Goal: Information Seeking & Learning: Compare options

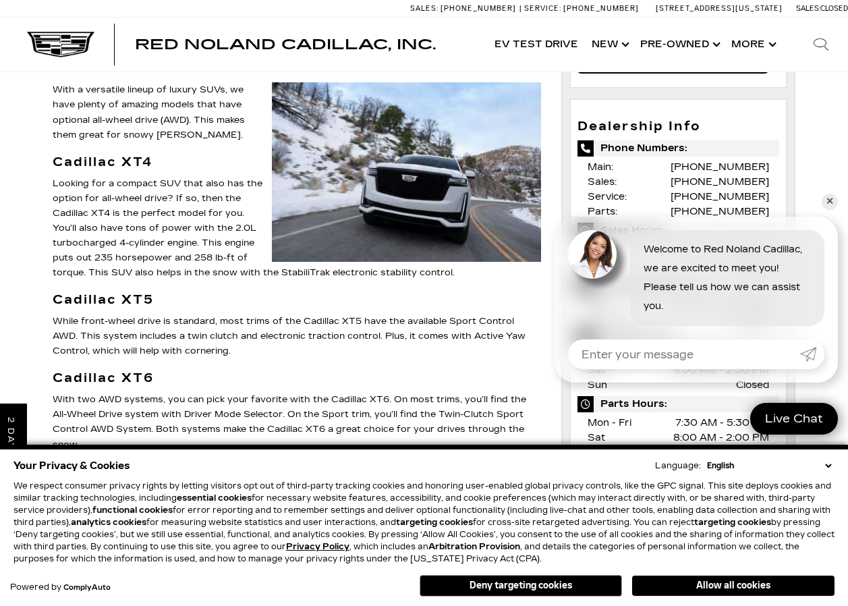
scroll to position [405, 0]
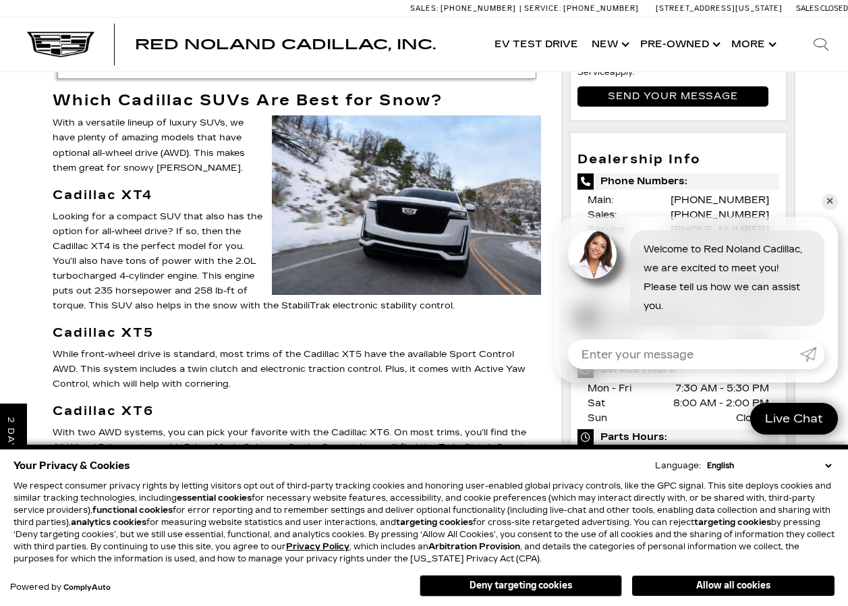
click at [125, 187] on strong "Cadillac XT4" at bounding box center [103, 194] width 100 height 15
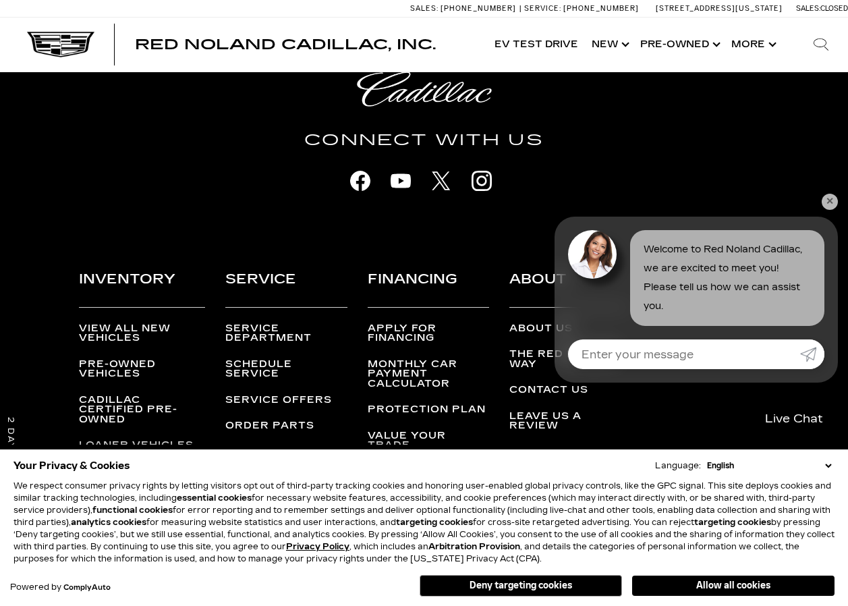
scroll to position [2117, 0]
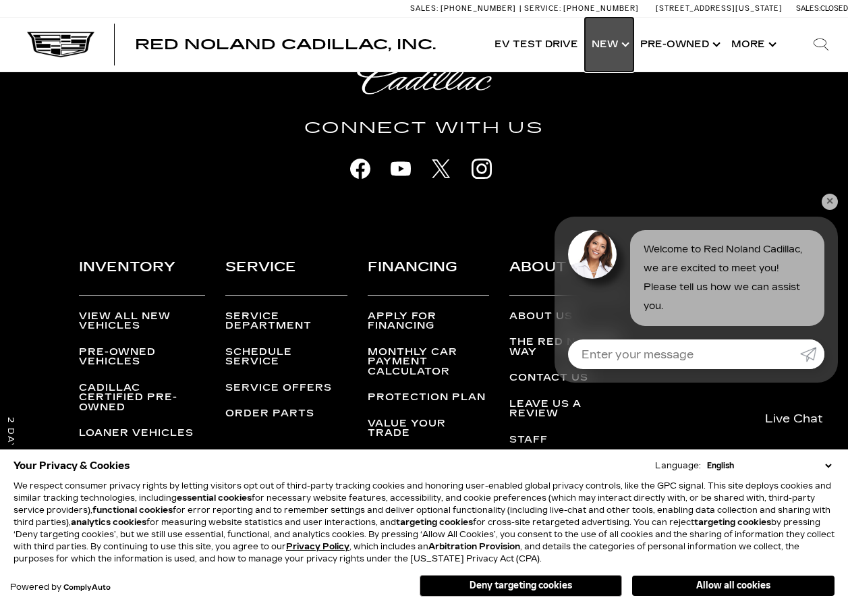
click at [625, 46] on link "Show New" at bounding box center [609, 45] width 49 height 54
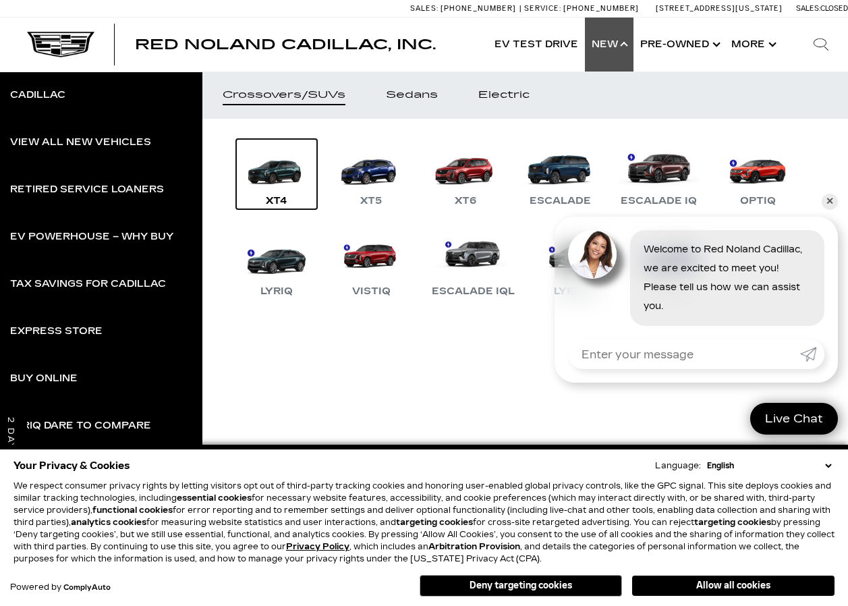
click at [274, 201] on div "XT4" at bounding box center [276, 201] width 35 height 16
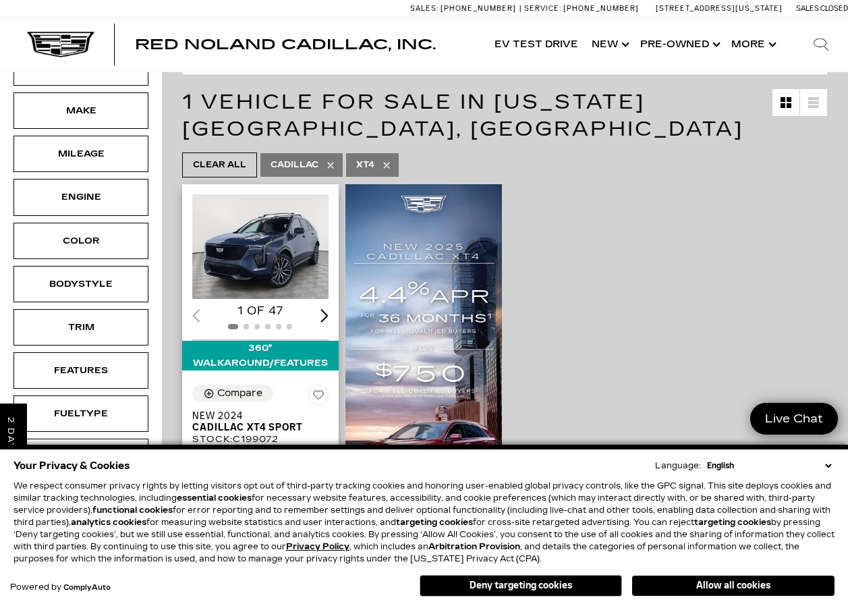
scroll to position [135, 0]
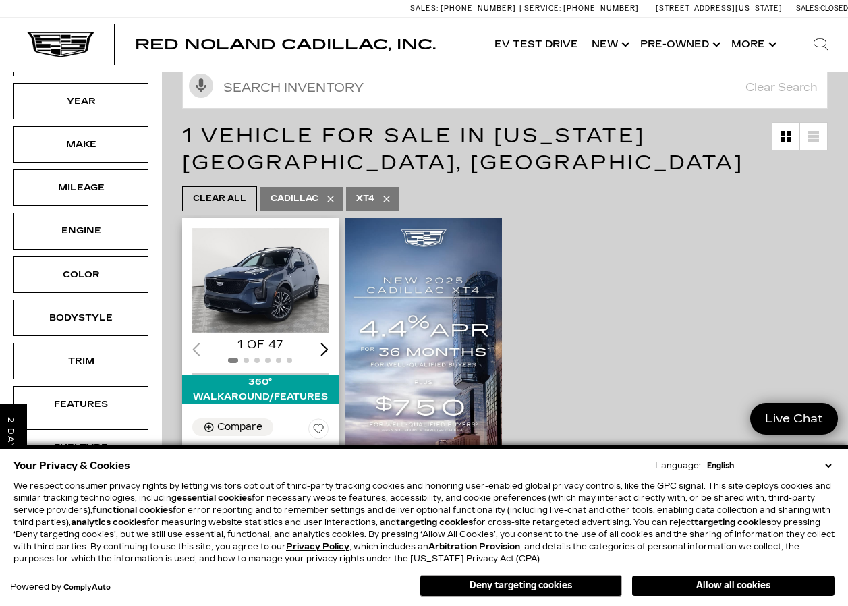
click at [328, 349] on div "Next slide" at bounding box center [324, 349] width 8 height 13
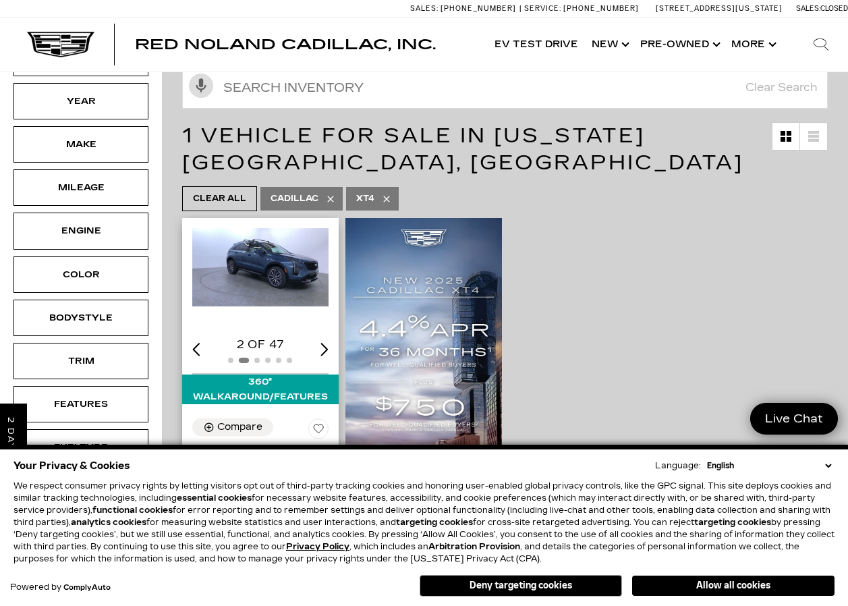
click at [301, 278] on img "2 / 6" at bounding box center [261, 267] width 139 height 78
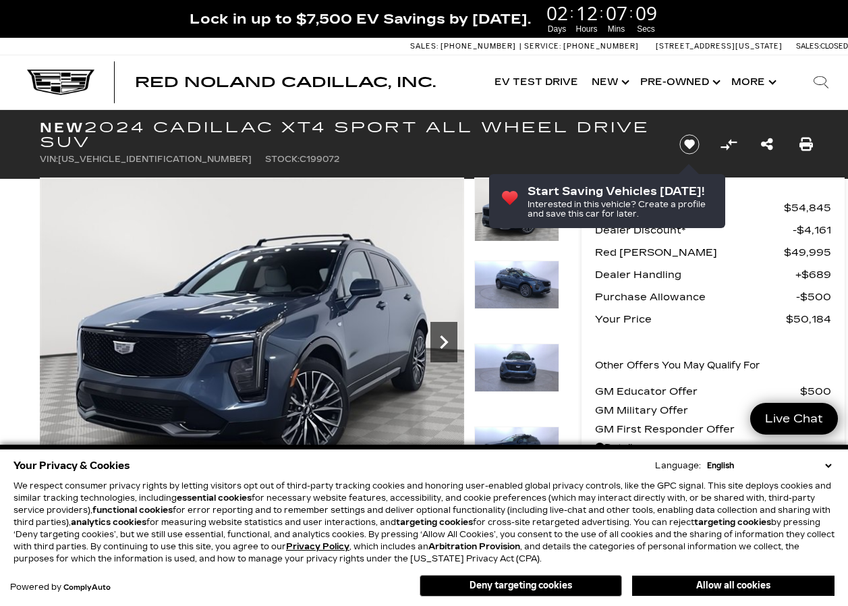
click at [438, 345] on icon "Next" at bounding box center [443, 341] width 27 height 27
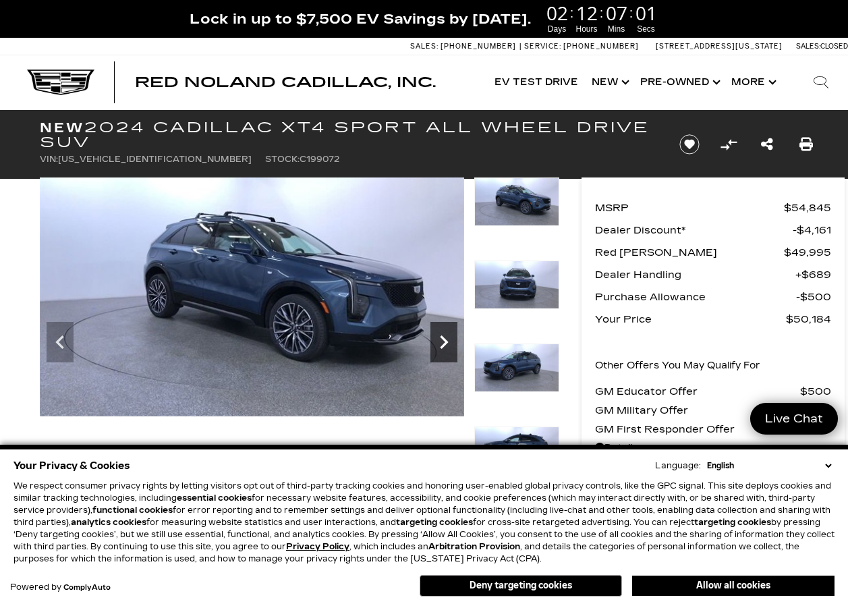
click at [440, 341] on icon "Next" at bounding box center [443, 341] width 27 height 27
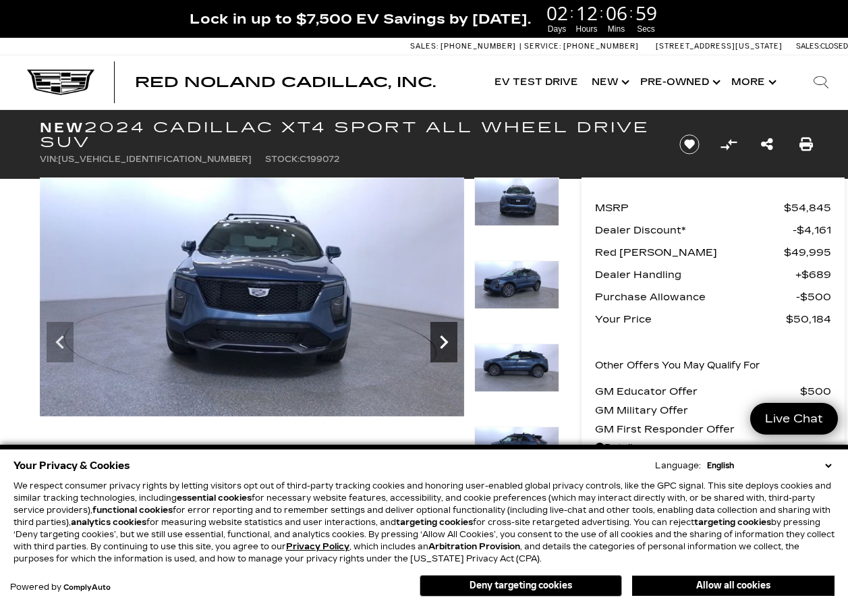
click at [442, 341] on icon "Next" at bounding box center [443, 341] width 27 height 27
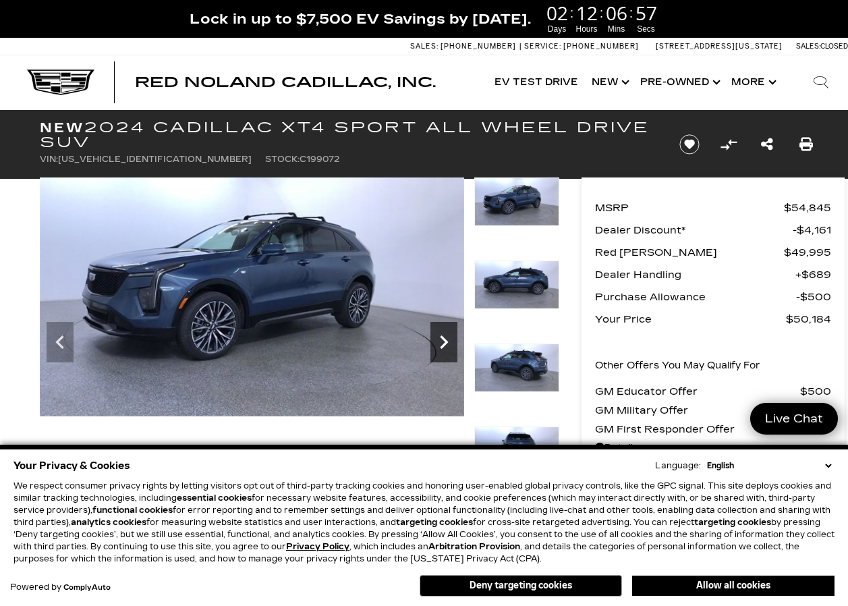
click at [442, 341] on icon "Next" at bounding box center [443, 341] width 27 height 27
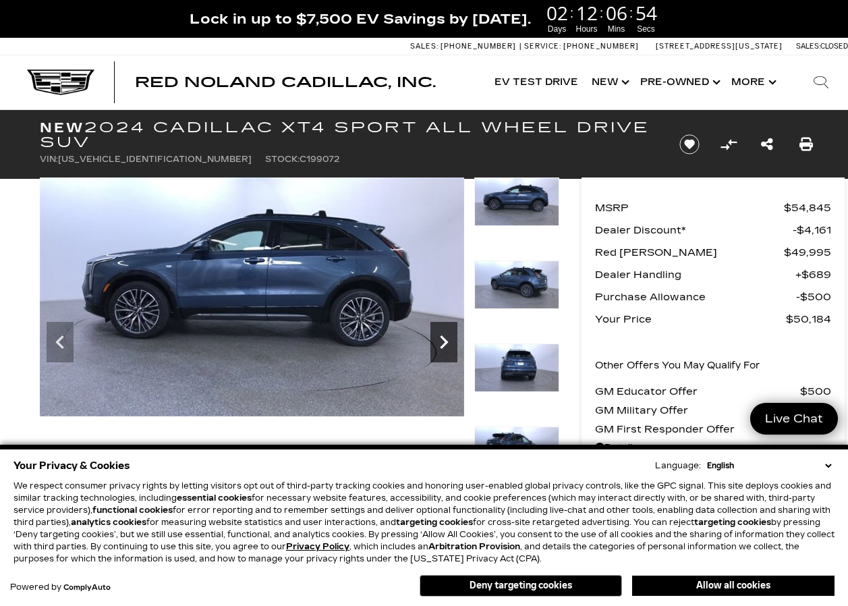
click at [442, 341] on icon "Next" at bounding box center [443, 341] width 27 height 27
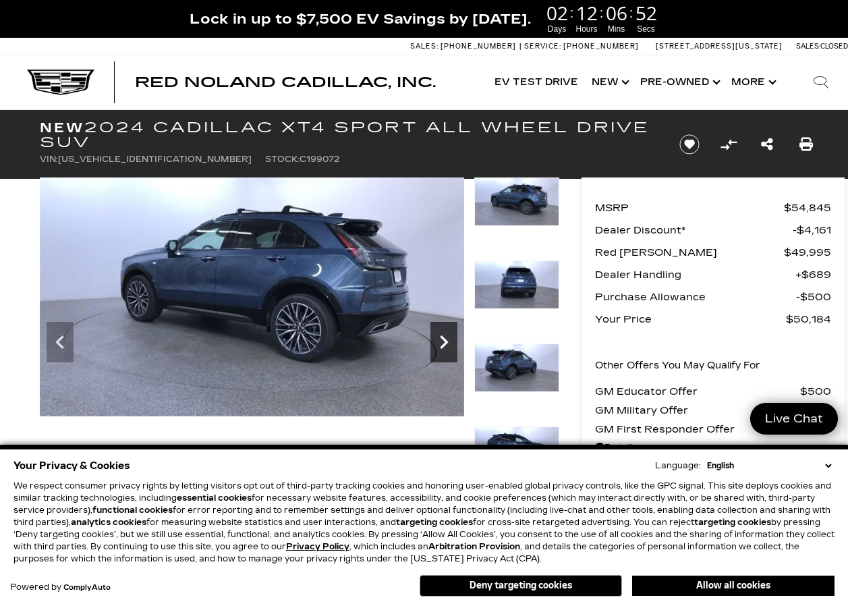
click at [442, 341] on icon "Next" at bounding box center [443, 341] width 27 height 27
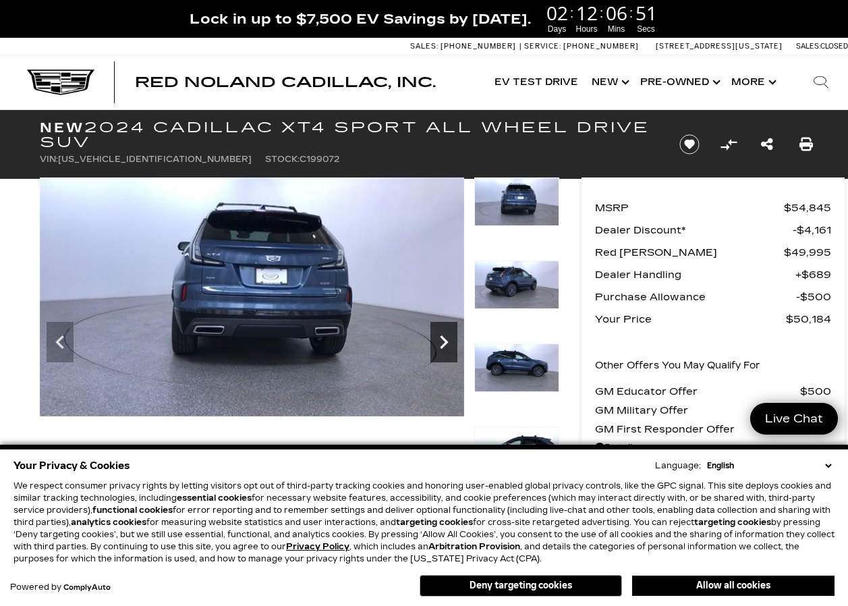
click at [442, 341] on icon "Next" at bounding box center [443, 341] width 27 height 27
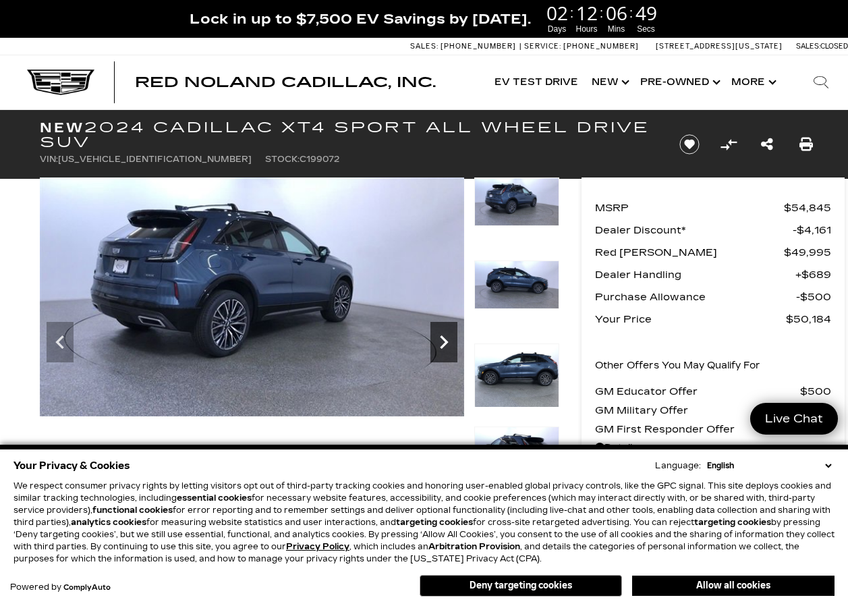
click at [442, 340] on icon "Next" at bounding box center [443, 341] width 27 height 27
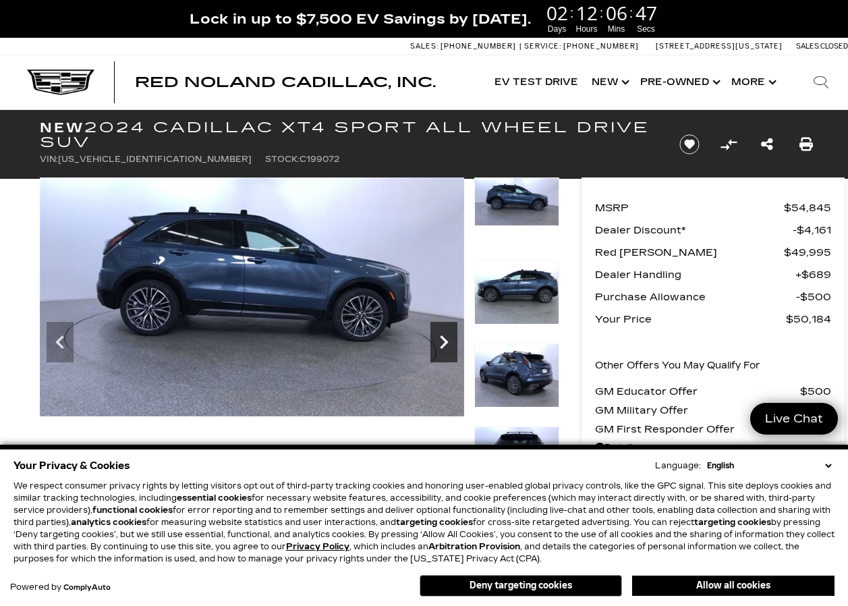
click at [442, 340] on icon "Next" at bounding box center [443, 341] width 27 height 27
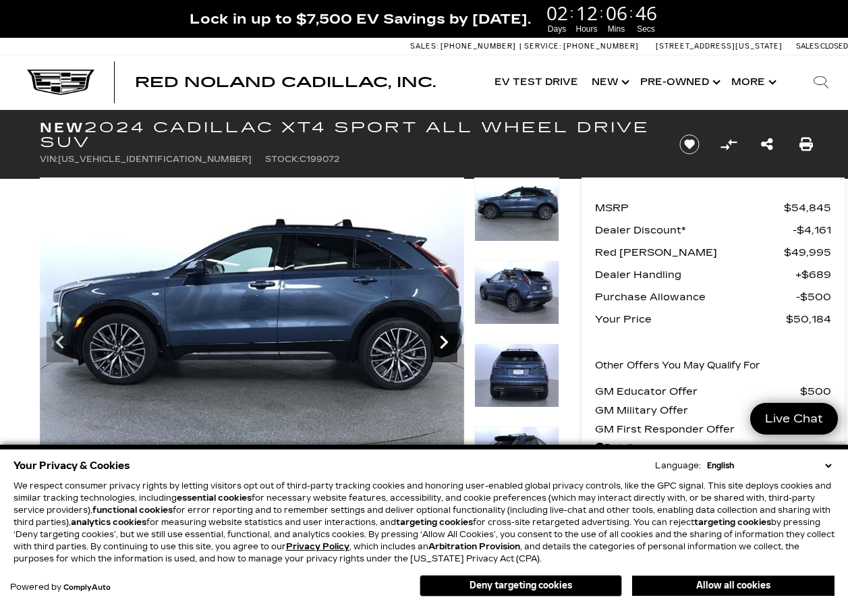
click at [442, 340] on icon "Next" at bounding box center [443, 341] width 27 height 27
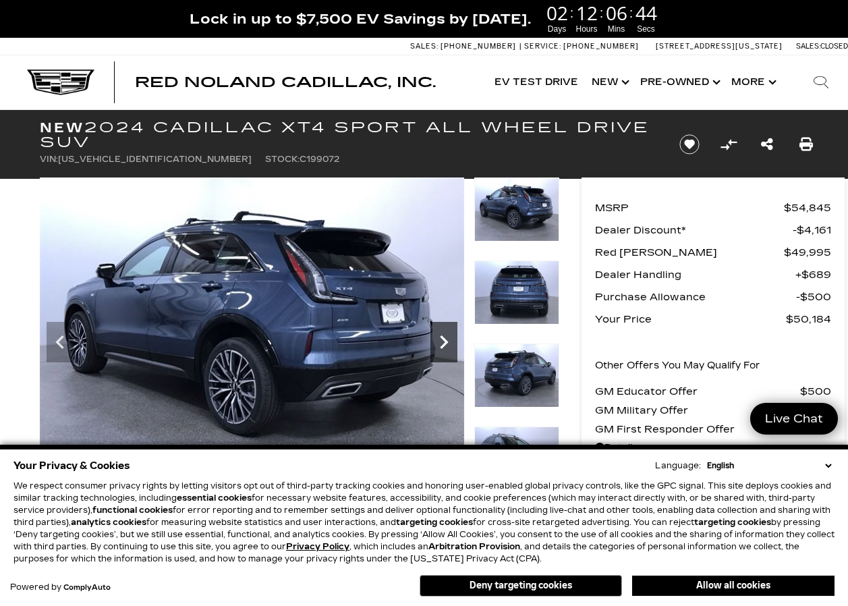
click at [442, 339] on icon "Next" at bounding box center [444, 341] width 8 height 13
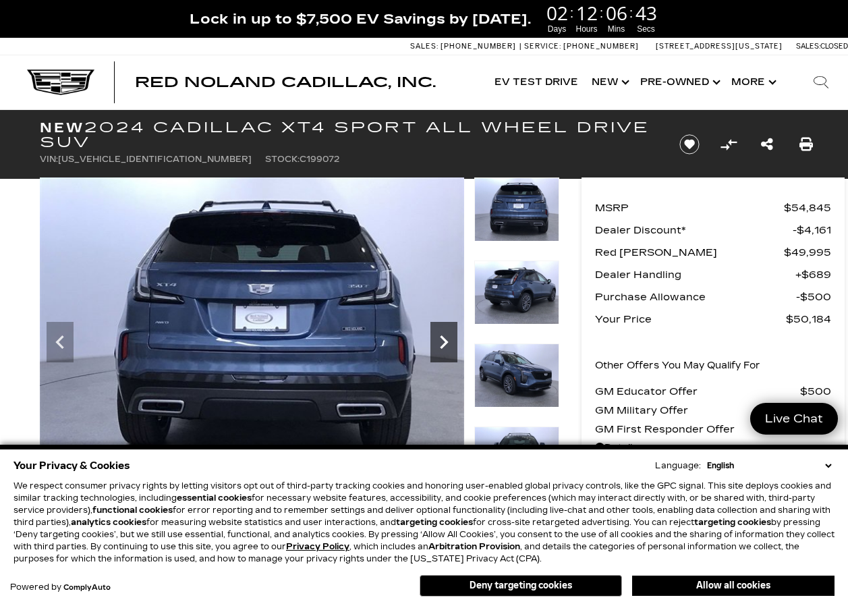
click at [440, 341] on icon "Next" at bounding box center [443, 341] width 27 height 27
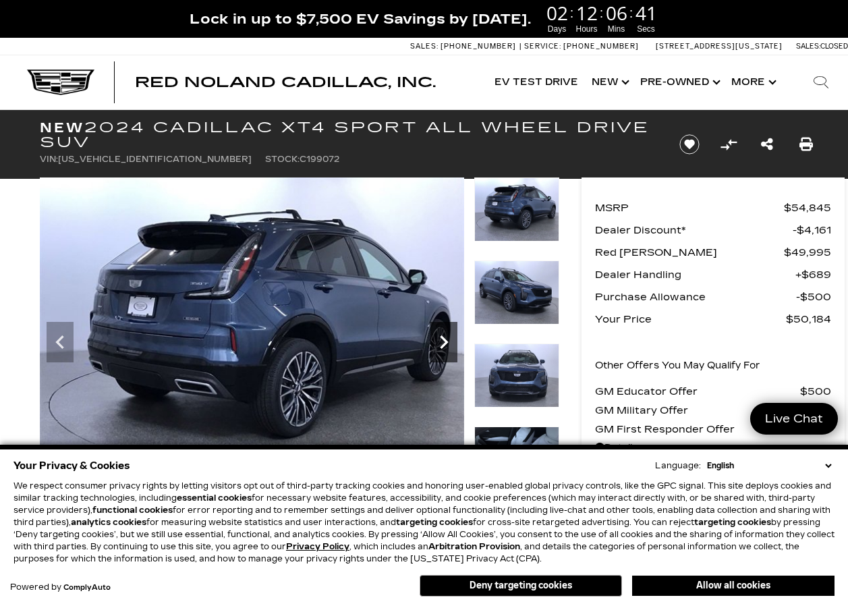
click at [440, 341] on icon "Next" at bounding box center [443, 341] width 27 height 27
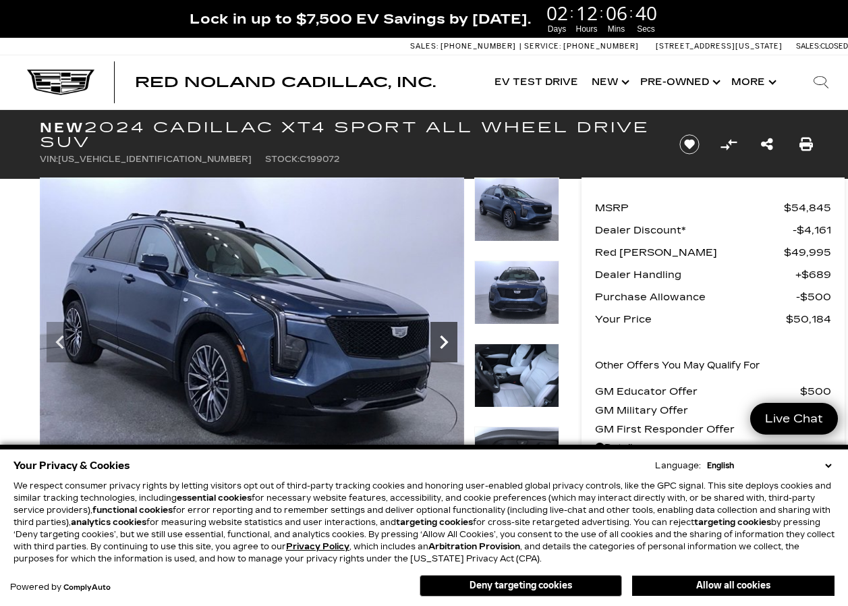
click at [440, 341] on icon "Next" at bounding box center [443, 341] width 27 height 27
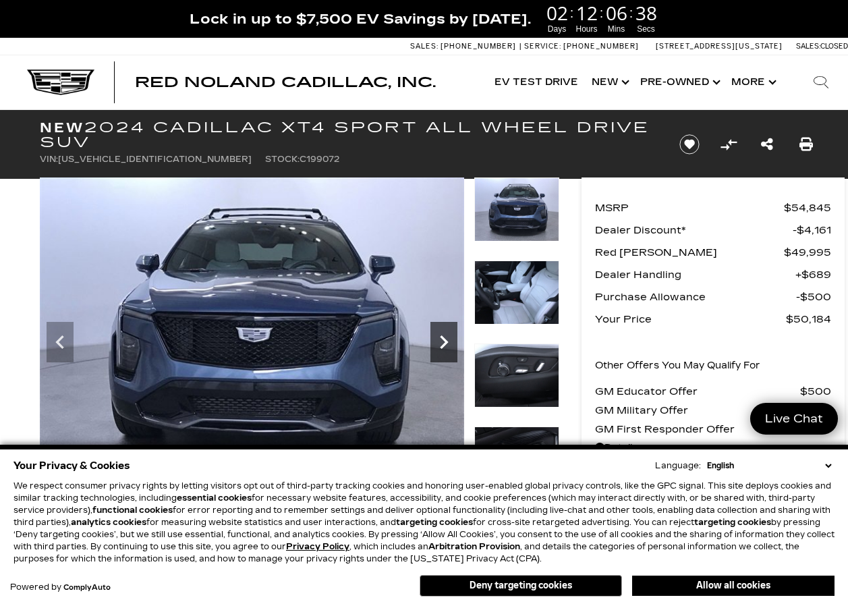
click at [440, 341] on icon "Next" at bounding box center [443, 341] width 27 height 27
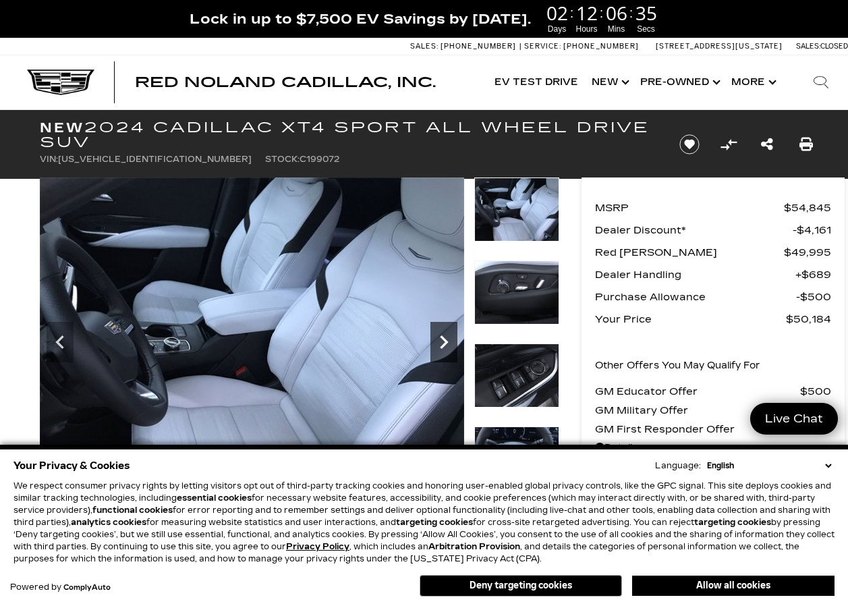
click at [441, 341] on icon "Next" at bounding box center [443, 341] width 27 height 27
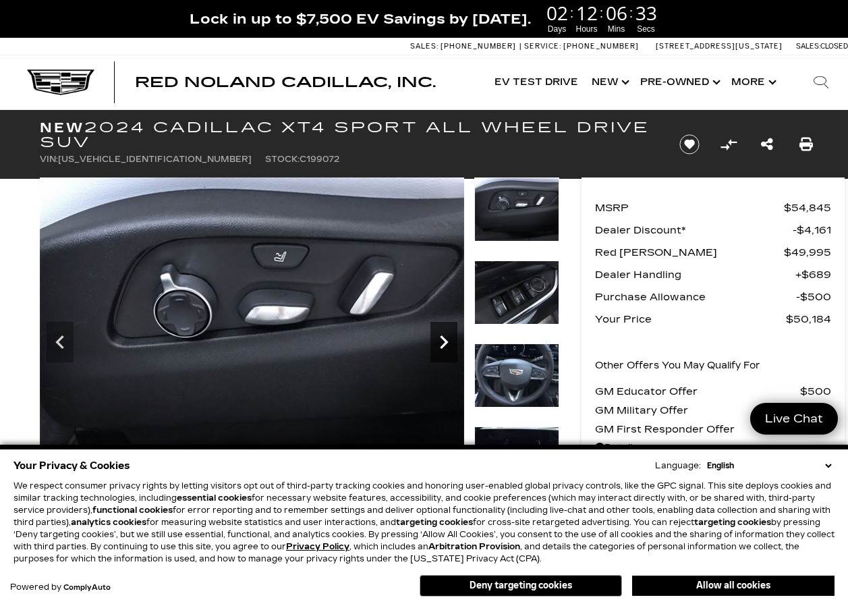
click at [441, 341] on icon "Next" at bounding box center [443, 341] width 27 height 27
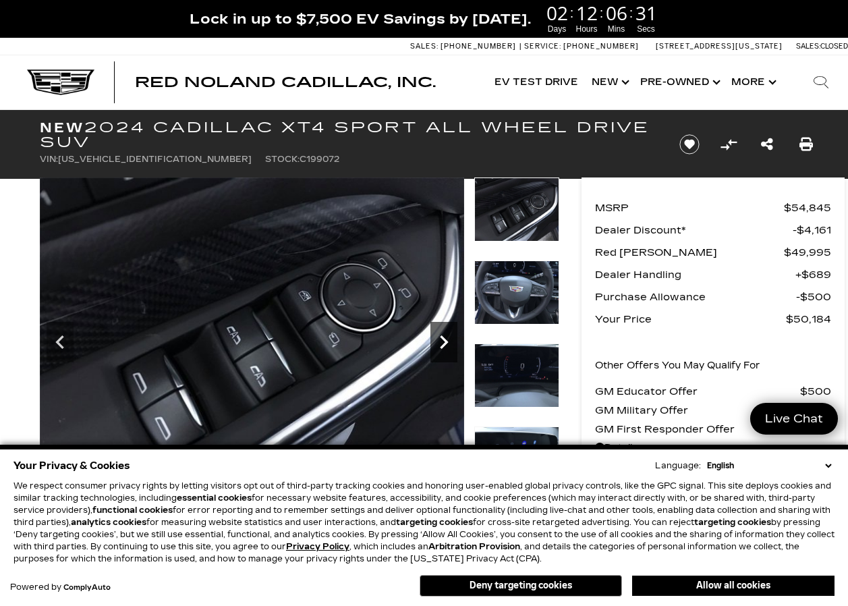
click at [441, 341] on icon "Next" at bounding box center [443, 341] width 27 height 27
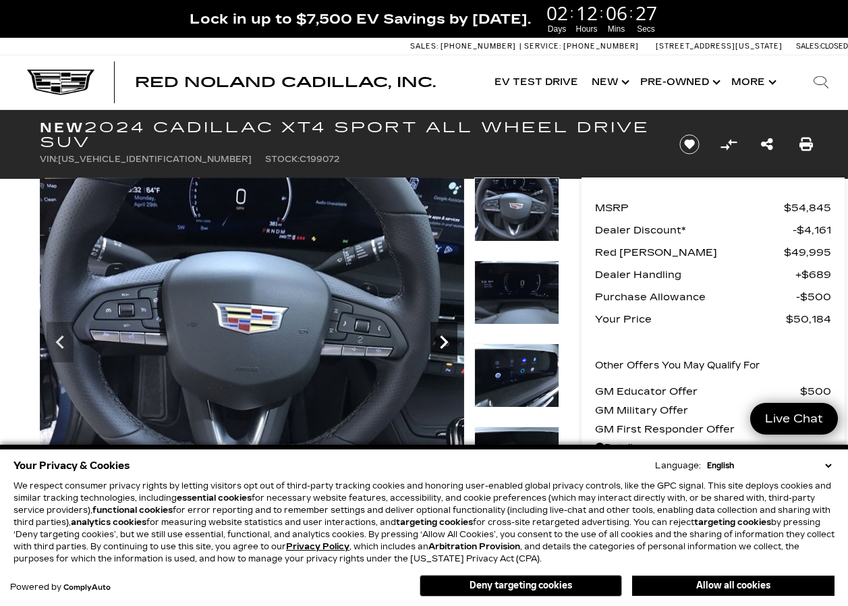
click at [442, 343] on icon "Next" at bounding box center [443, 341] width 27 height 27
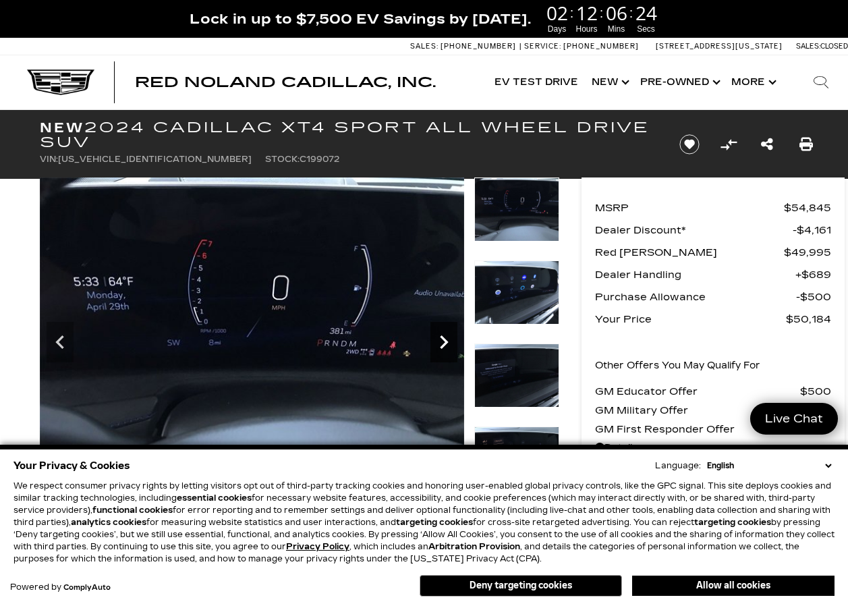
click at [442, 343] on icon "Next" at bounding box center [443, 341] width 27 height 27
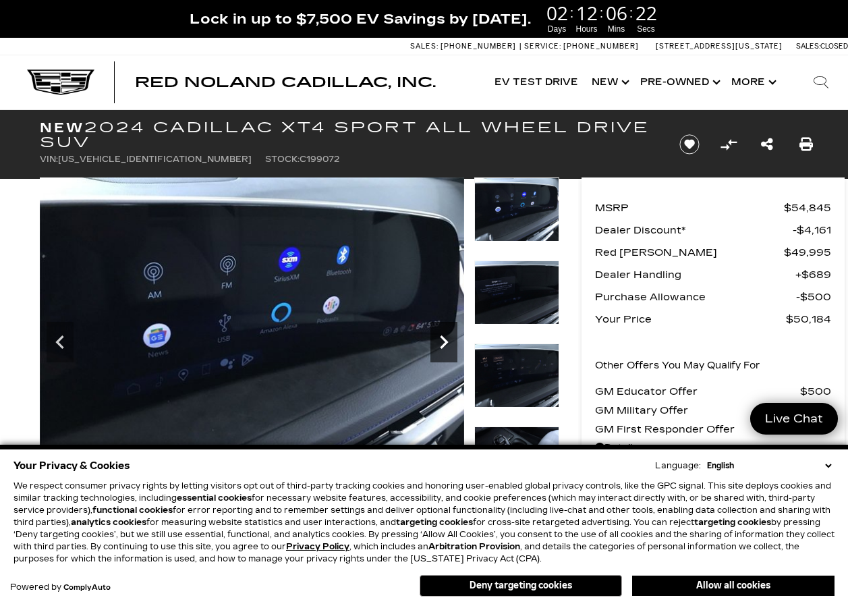
click at [445, 343] on icon "Next" at bounding box center [444, 341] width 8 height 13
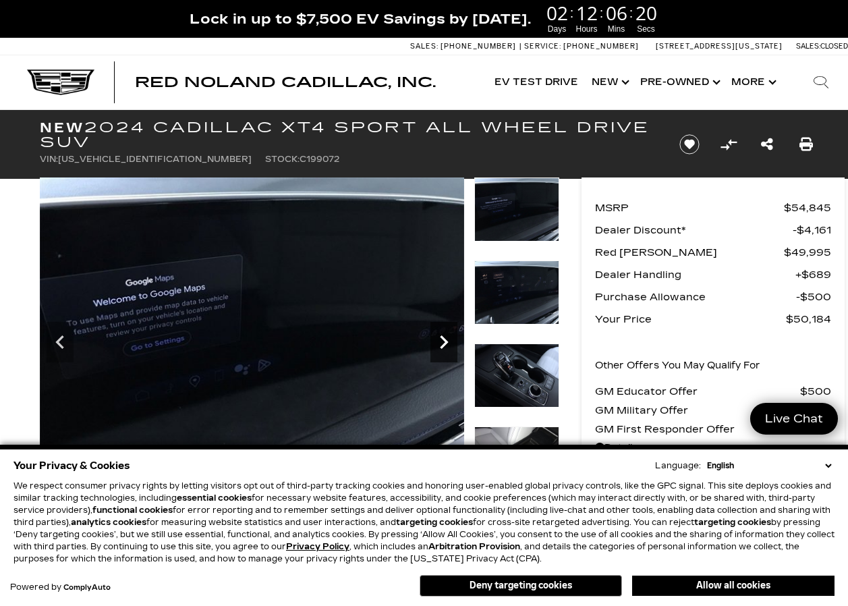
click at [445, 343] on icon "Next" at bounding box center [444, 341] width 8 height 13
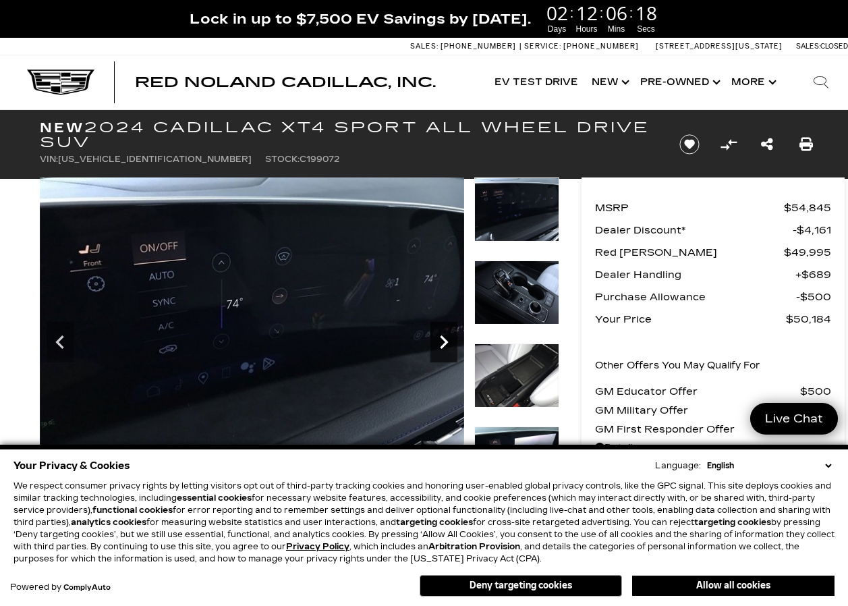
click at [445, 343] on icon "Next" at bounding box center [444, 341] width 8 height 13
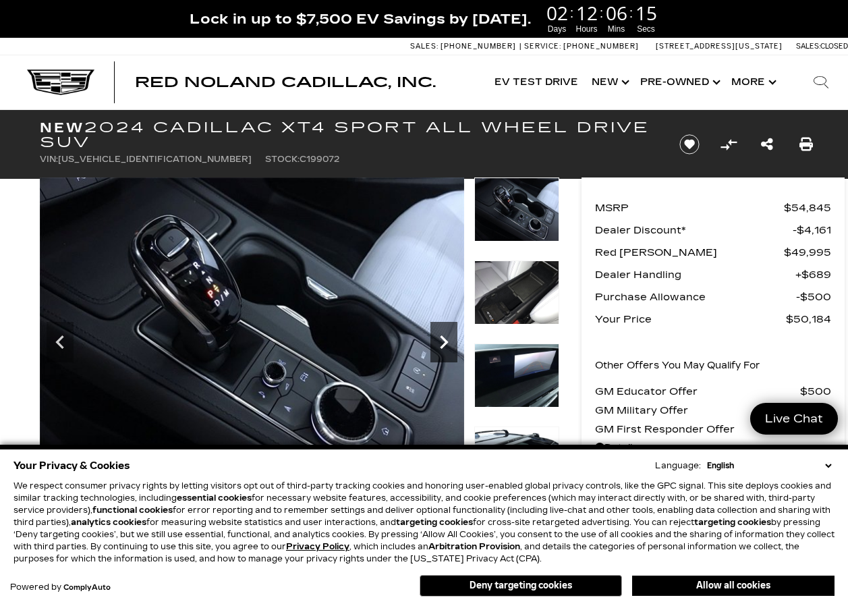
click at [445, 343] on icon "Next" at bounding box center [444, 341] width 8 height 13
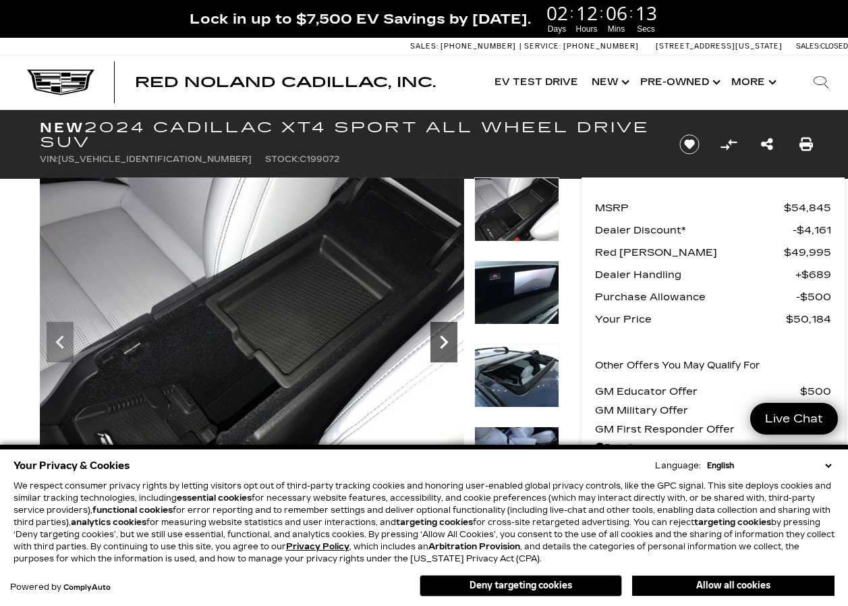
click at [445, 343] on icon "Next" at bounding box center [444, 341] width 8 height 13
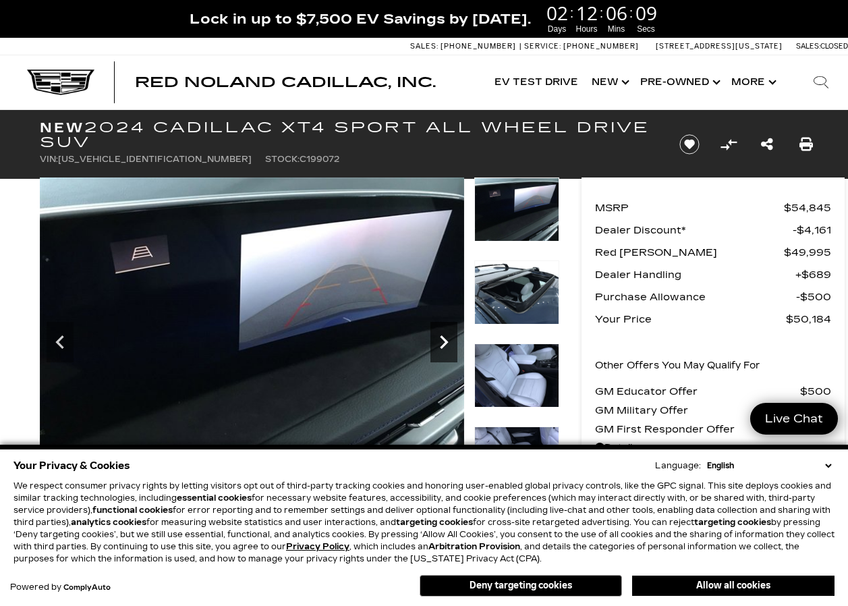
click at [445, 343] on icon "Next" at bounding box center [444, 341] width 8 height 13
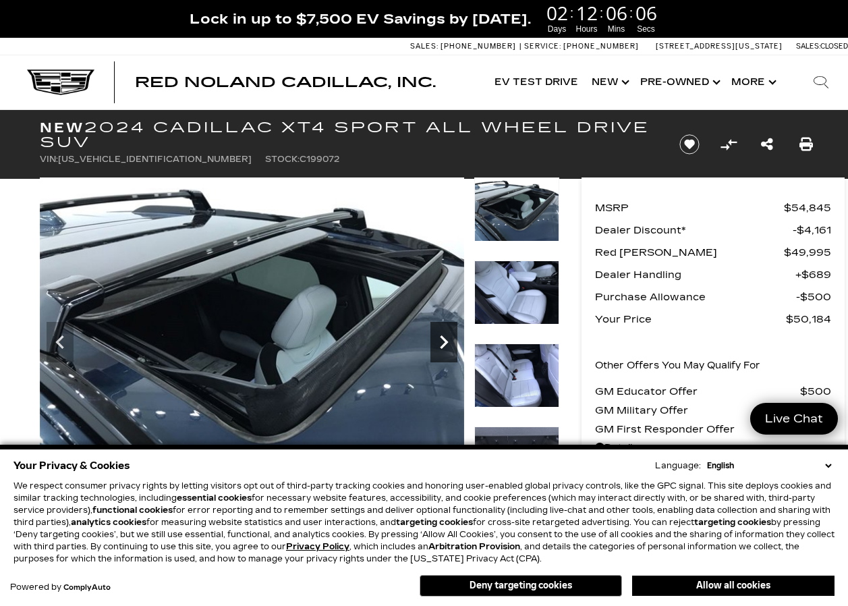
click at [444, 342] on icon "Next" at bounding box center [443, 341] width 27 height 27
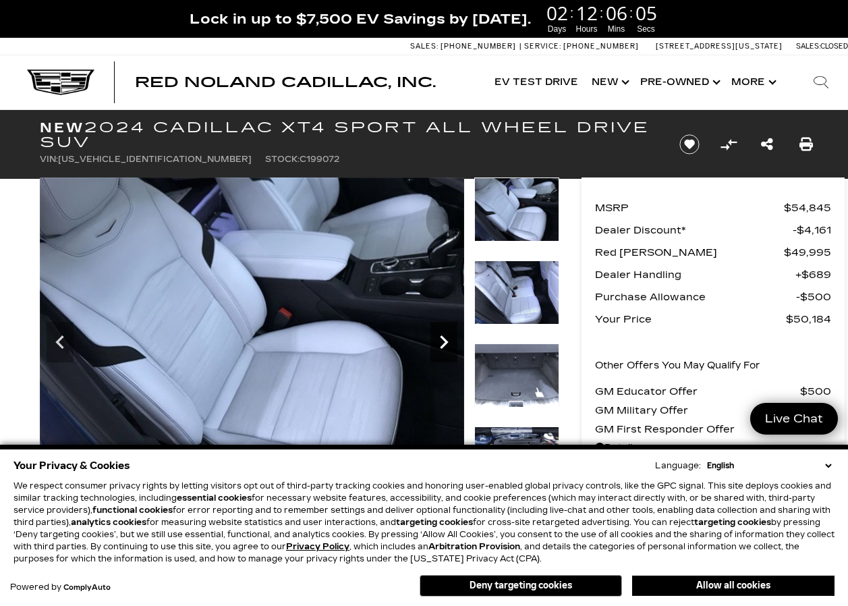
click at [444, 342] on icon "Next" at bounding box center [443, 341] width 27 height 27
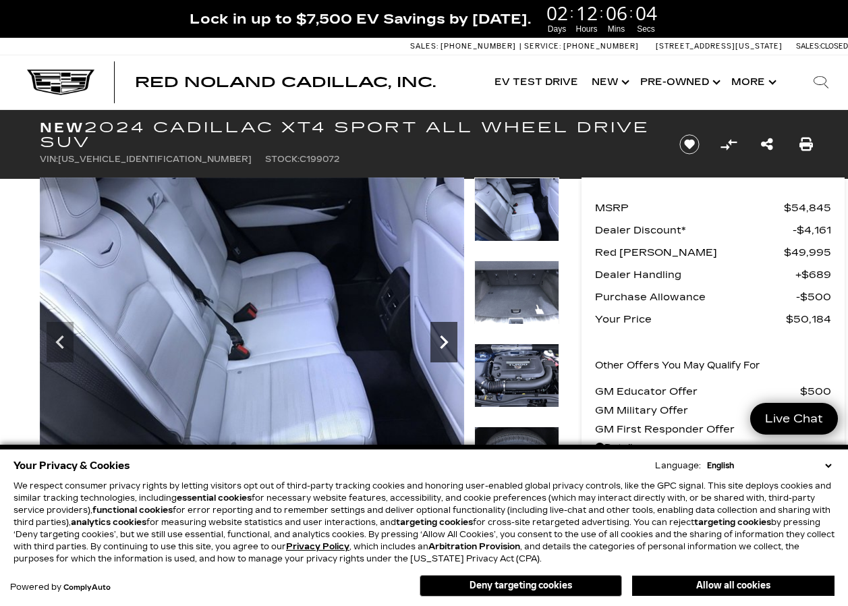
click at [444, 342] on icon "Next" at bounding box center [443, 341] width 27 height 27
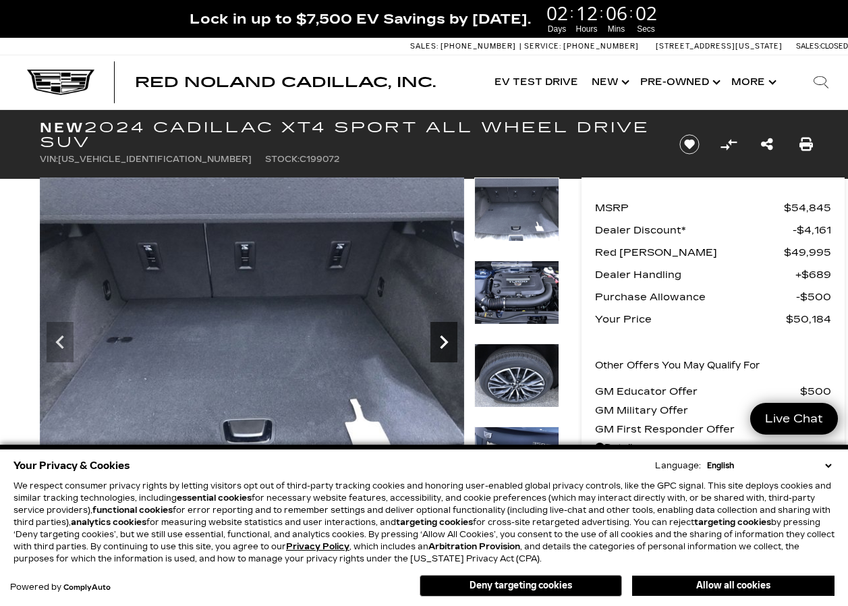
click at [443, 342] on icon "Next" at bounding box center [443, 341] width 27 height 27
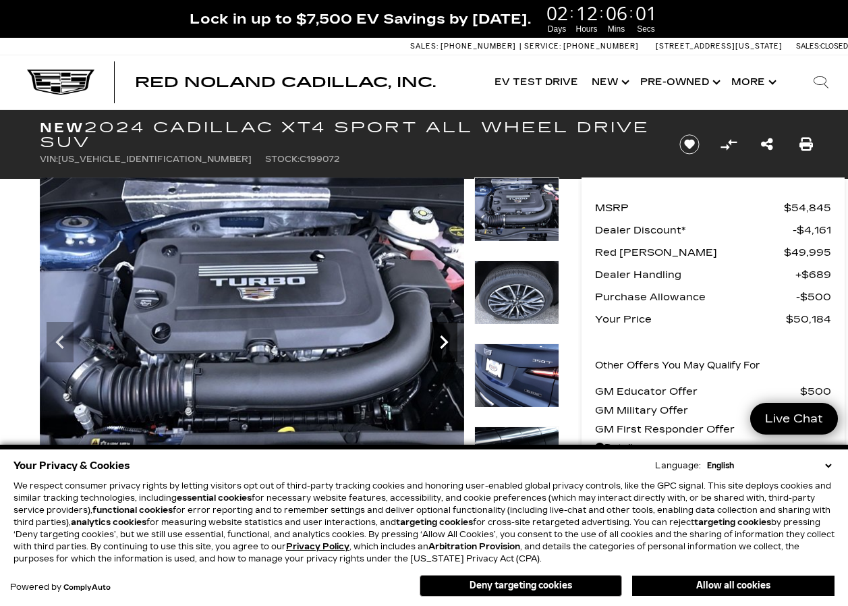
click at [443, 342] on icon "Next" at bounding box center [443, 341] width 27 height 27
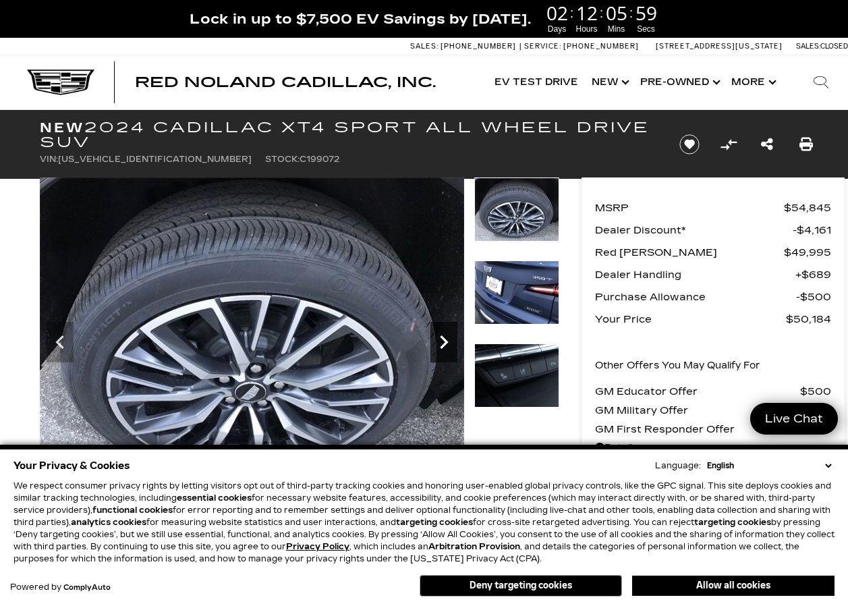
click at [442, 341] on icon "Next" at bounding box center [443, 341] width 27 height 27
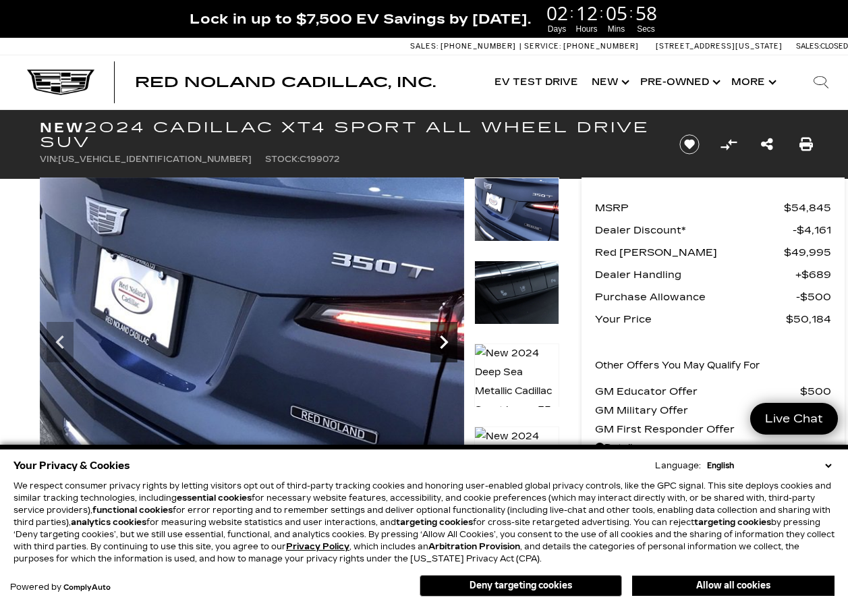
click at [442, 341] on icon "Next" at bounding box center [443, 341] width 27 height 27
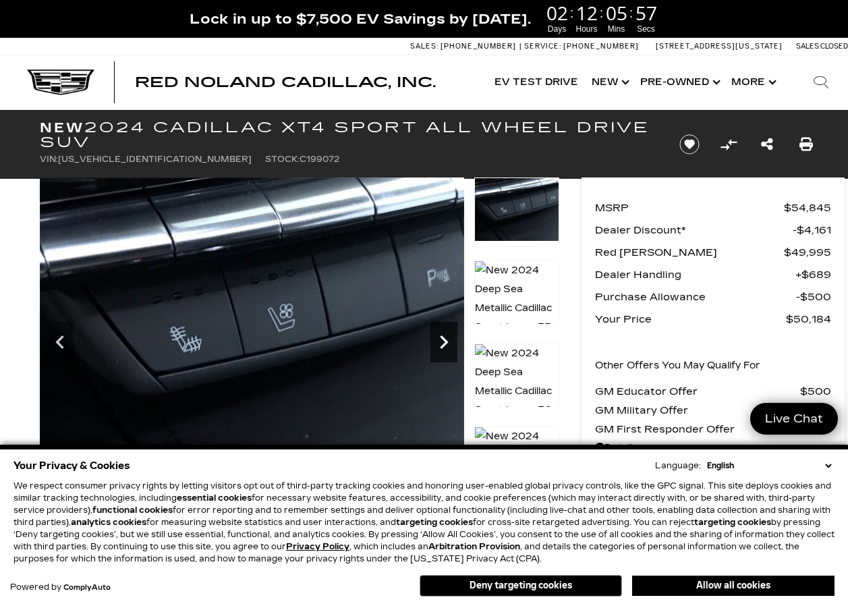
click at [442, 341] on icon "Next" at bounding box center [443, 341] width 27 height 27
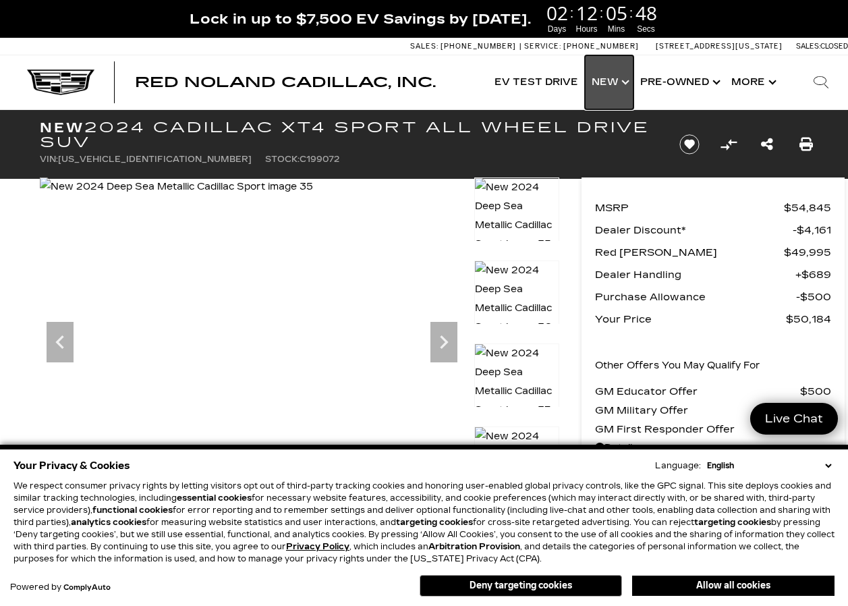
click at [628, 80] on link "Show New" at bounding box center [609, 82] width 49 height 54
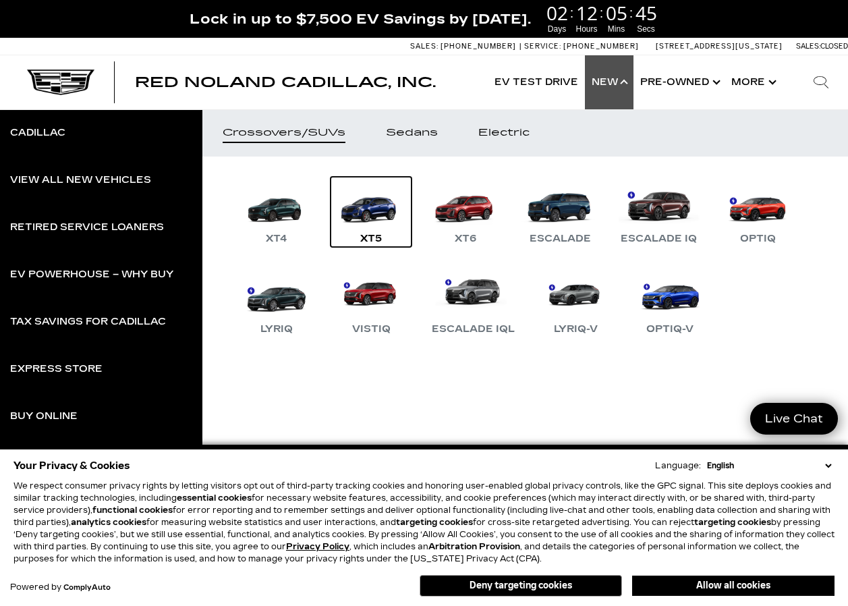
click at [372, 235] on div "XT5" at bounding box center [370, 239] width 35 height 16
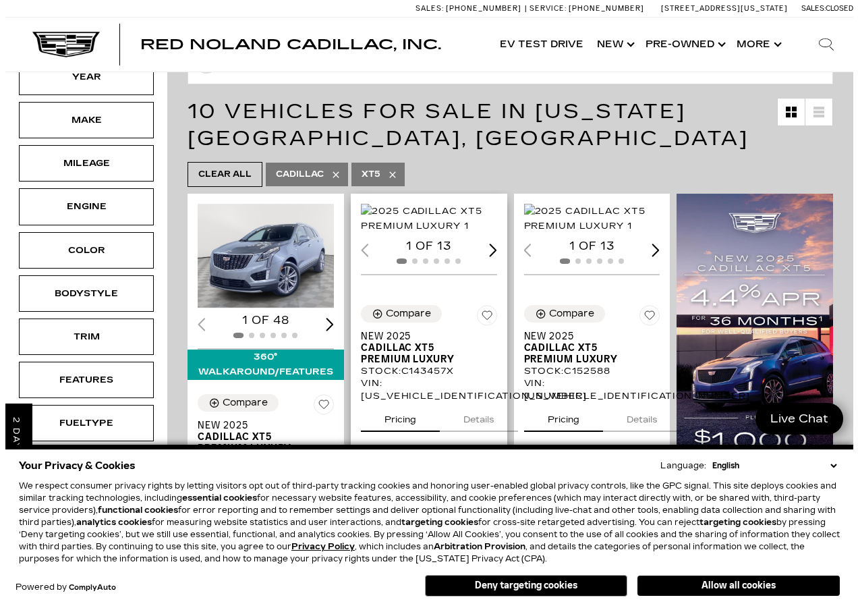
scroll to position [135, 0]
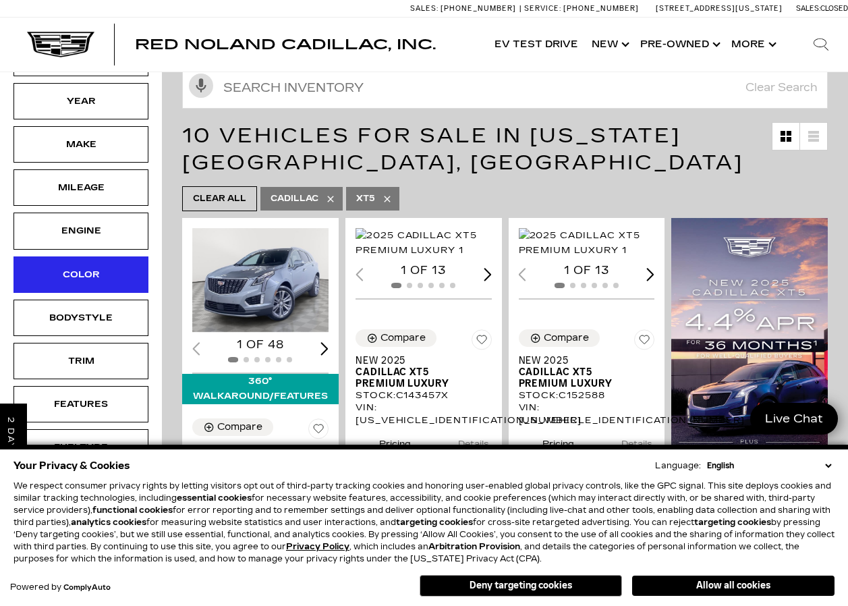
click at [84, 278] on div "Color" at bounding box center [80, 274] width 67 height 15
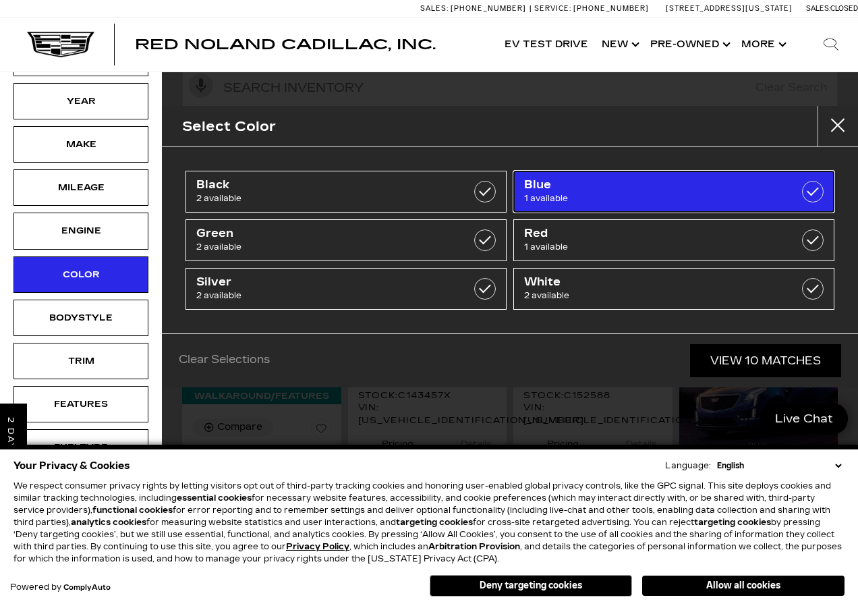
click at [552, 181] on span "Blue" at bounding box center [651, 184] width 254 height 13
type input "$64,534"
checkbox input "true"
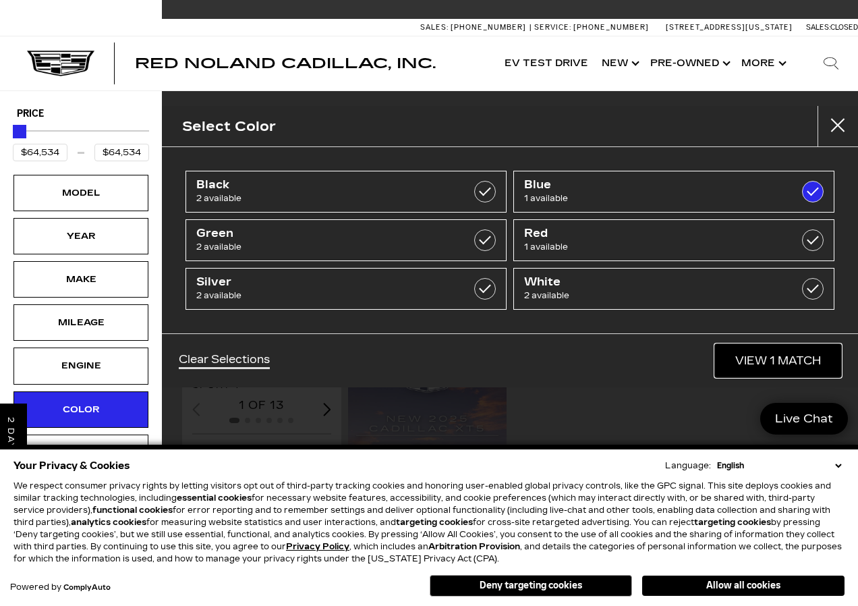
click at [738, 359] on link "View 1 Match" at bounding box center [778, 360] width 126 height 33
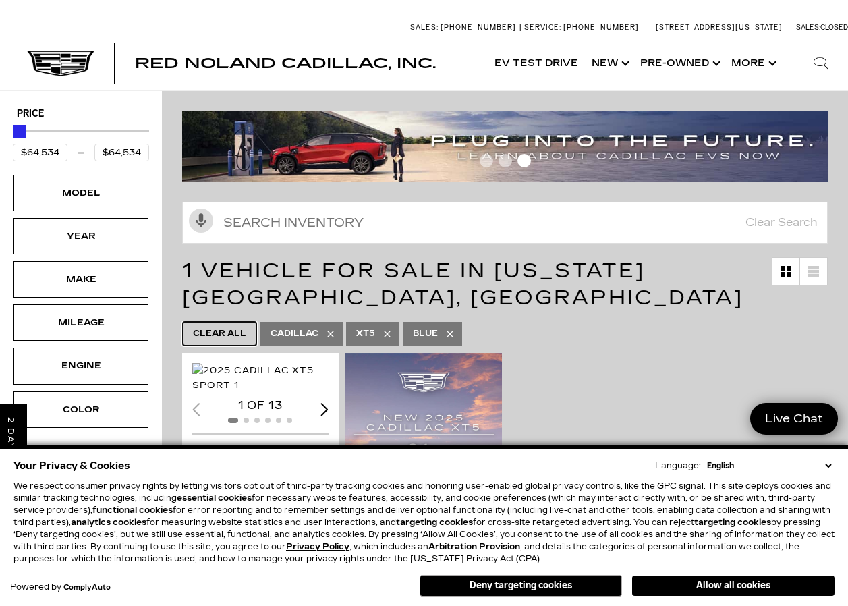
click at [237, 332] on span "Clear All" at bounding box center [219, 333] width 53 height 17
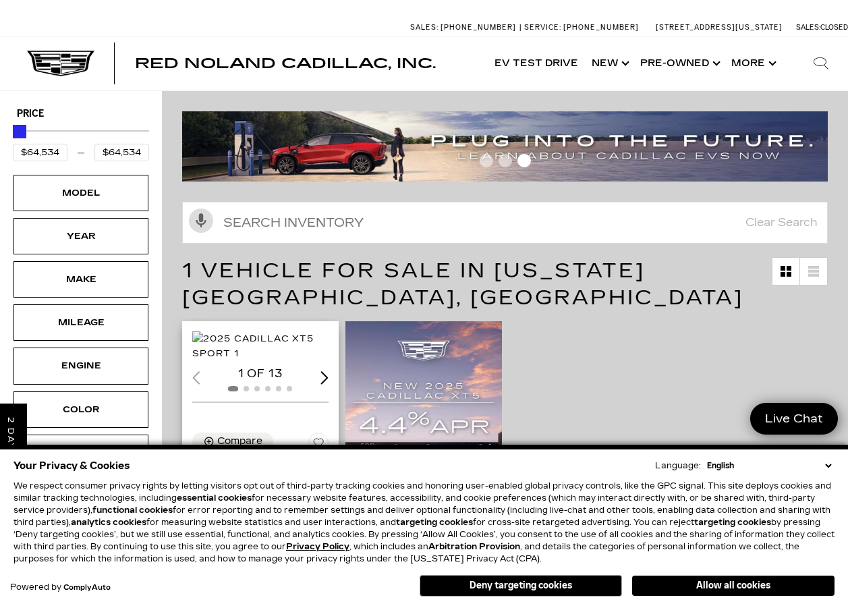
type input "$44,684"
type input "$179,434"
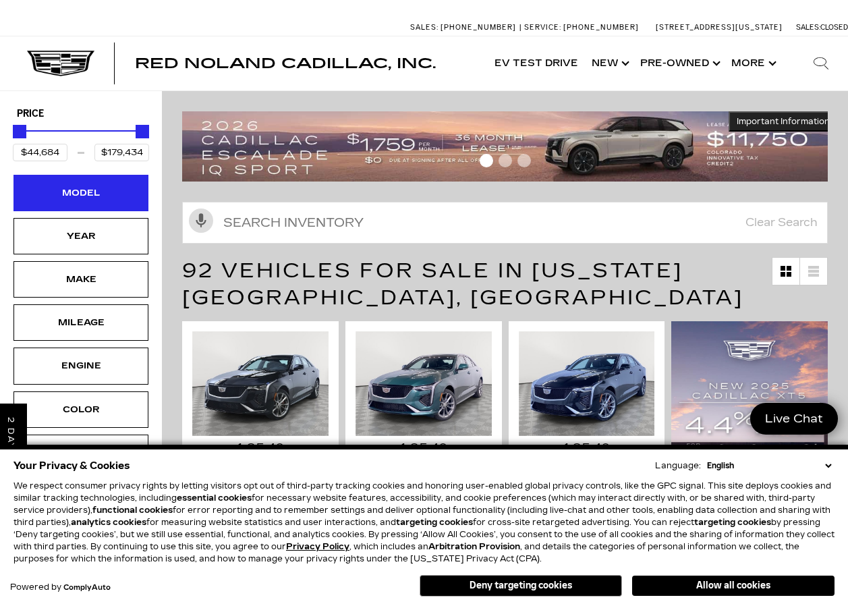
click at [96, 183] on div "Model" at bounding box center [80, 193] width 135 height 36
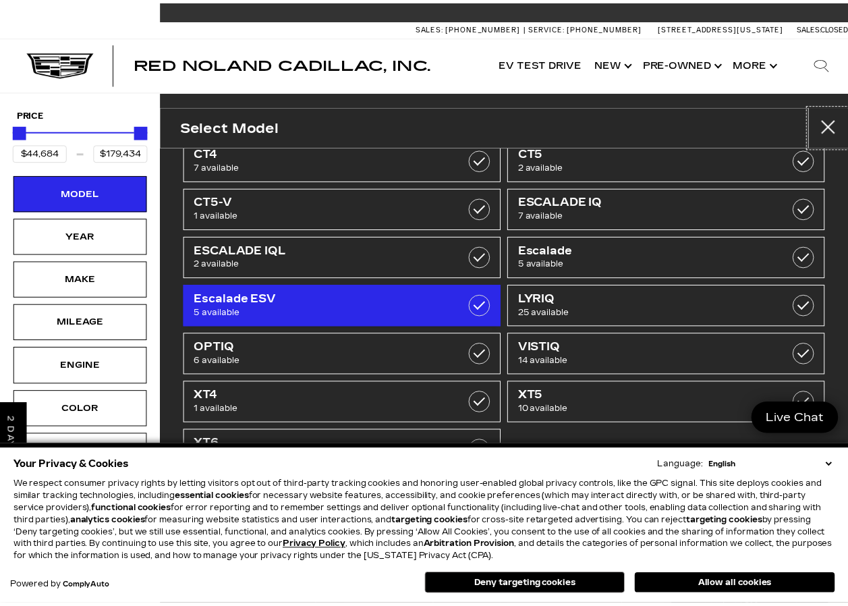
scroll to position [49, 0]
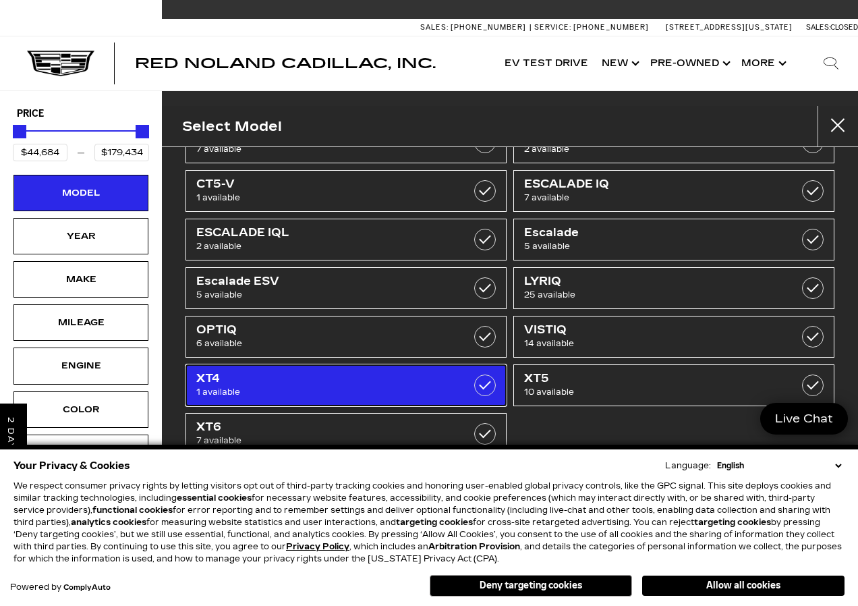
click at [243, 386] on span "1 available" at bounding box center [323, 391] width 254 height 13
type input "$54,845"
checkbox input "true"
click at [478, 388] on label at bounding box center [485, 385] width 22 height 22
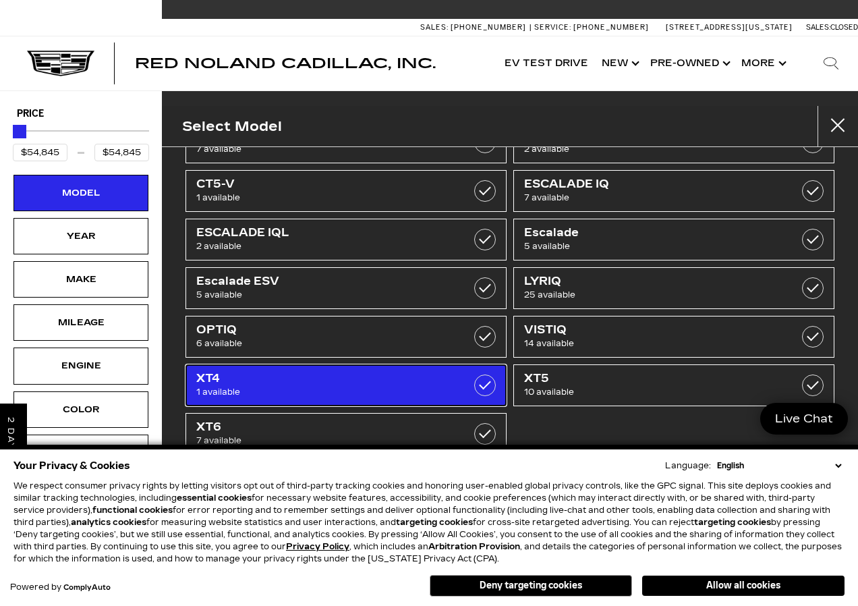
type input "$44,684"
type input "$179,434"
checkbox input "false"
click at [479, 378] on label at bounding box center [485, 385] width 22 height 22
type input "$54,845"
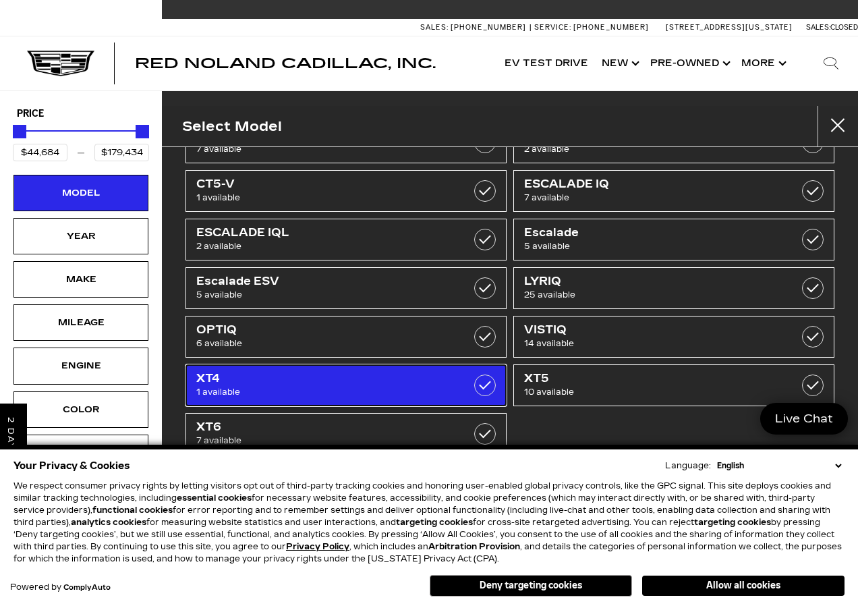
type input "$54,845"
checkbox input "true"
click at [245, 387] on span "1 available" at bounding box center [323, 391] width 254 height 13
type input "$44,684"
type input "$179,434"
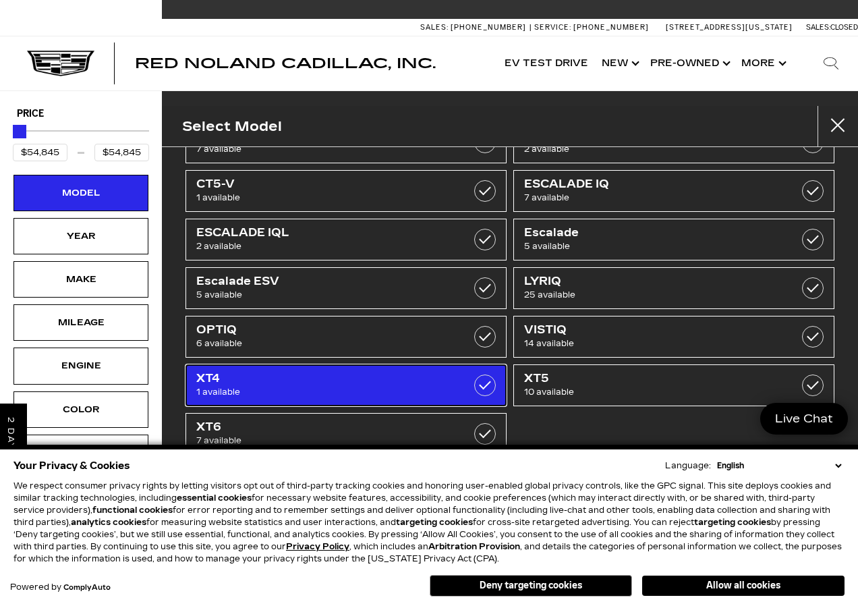
checkbox input "false"
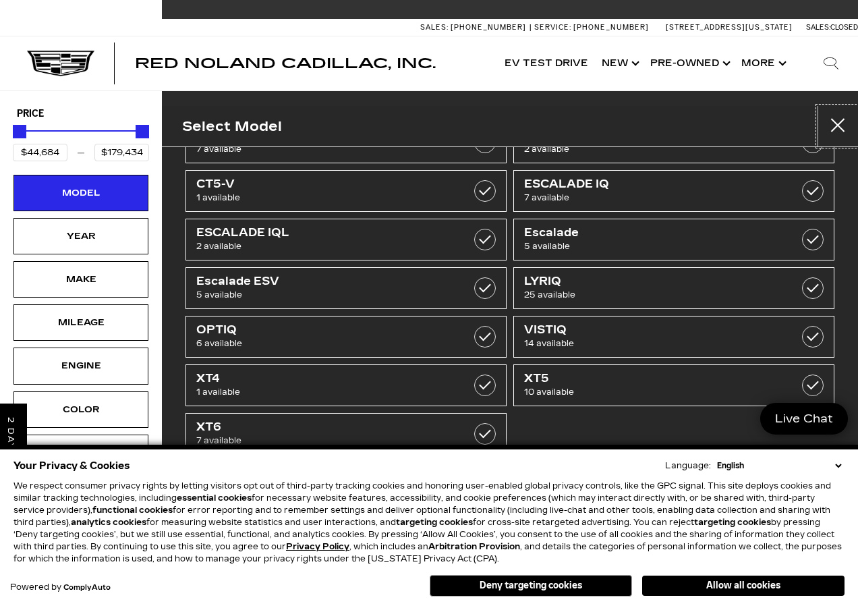
click at [835, 125] on button "Close" at bounding box center [837, 126] width 40 height 40
